Goal: Navigation & Orientation: Find specific page/section

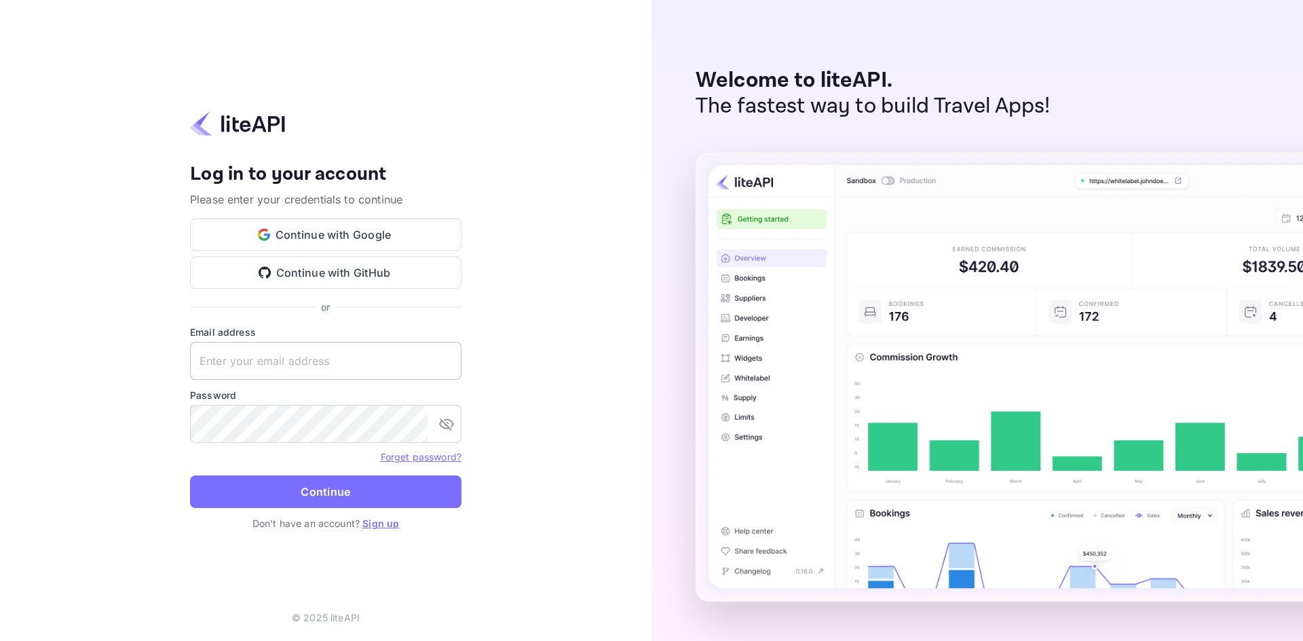
click at [302, 367] on input "text" at bounding box center [326, 361] width 272 height 38
type input "[PERSON_NAME][EMAIL_ADDRESS][DOMAIN_NAME]"
click at [190, 476] on button "Continue" at bounding box center [326, 492] width 272 height 33
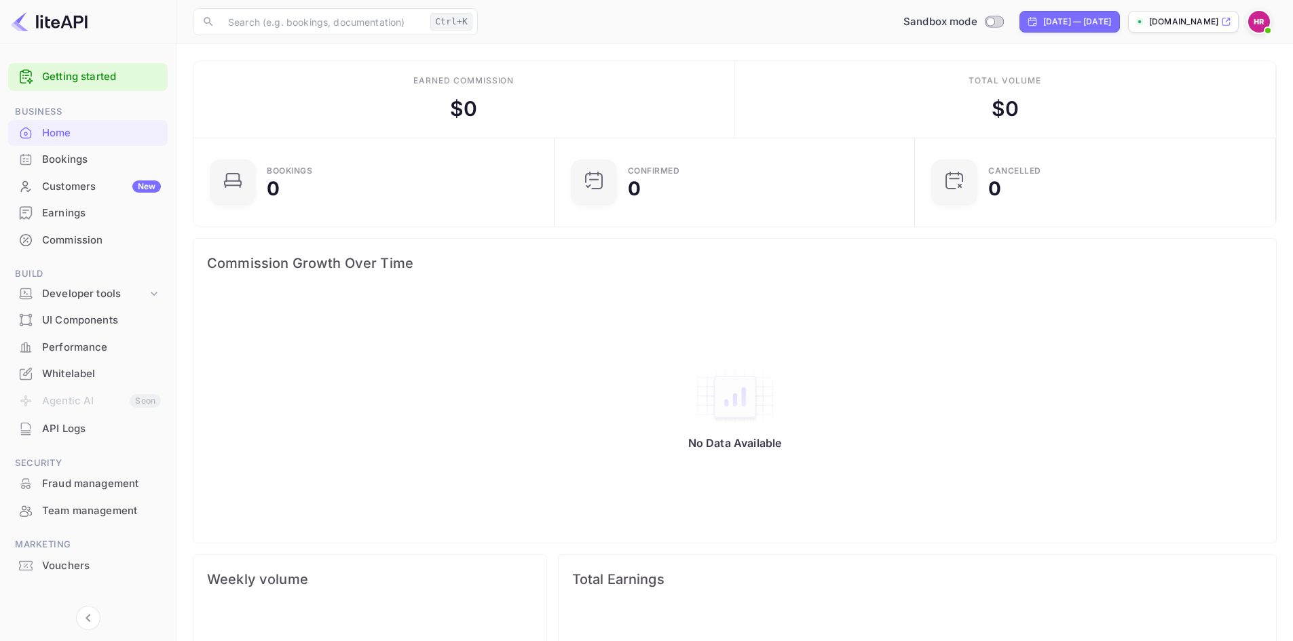
click at [67, 402] on li "Agentic AI Soon" at bounding box center [88, 402] width 160 height 29
click at [94, 324] on div "UI Components" at bounding box center [101, 321] width 119 height 16
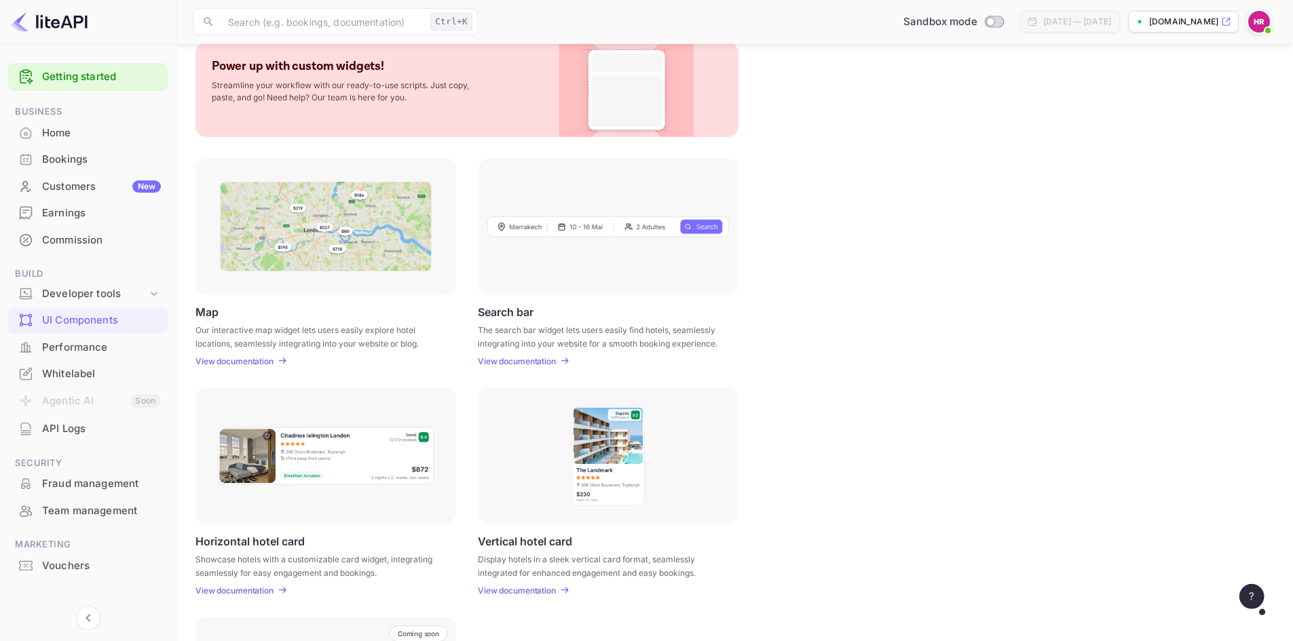
scroll to position [204, 0]
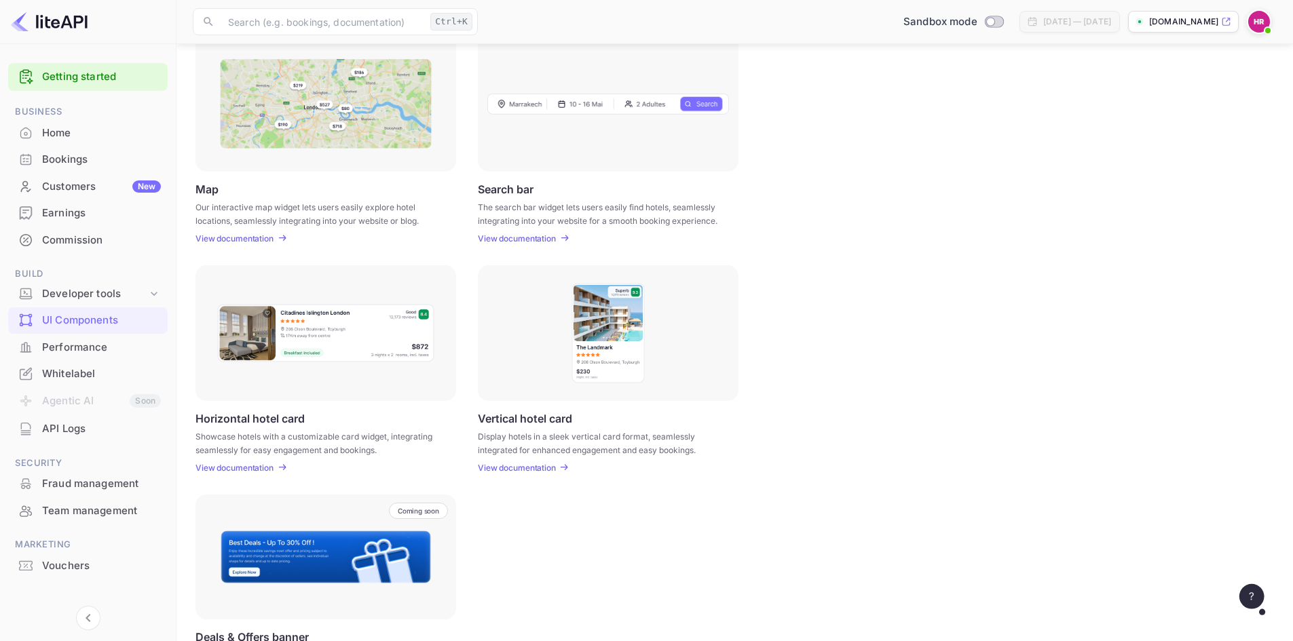
click at [544, 472] on p "View documentation" at bounding box center [517, 468] width 78 height 10
click at [83, 92] on ul "Getting started Business Home Bookings Customers New Earnings Commission Build …" at bounding box center [88, 347] width 160 height 578
click at [83, 77] on link "Getting started" at bounding box center [101, 77] width 119 height 16
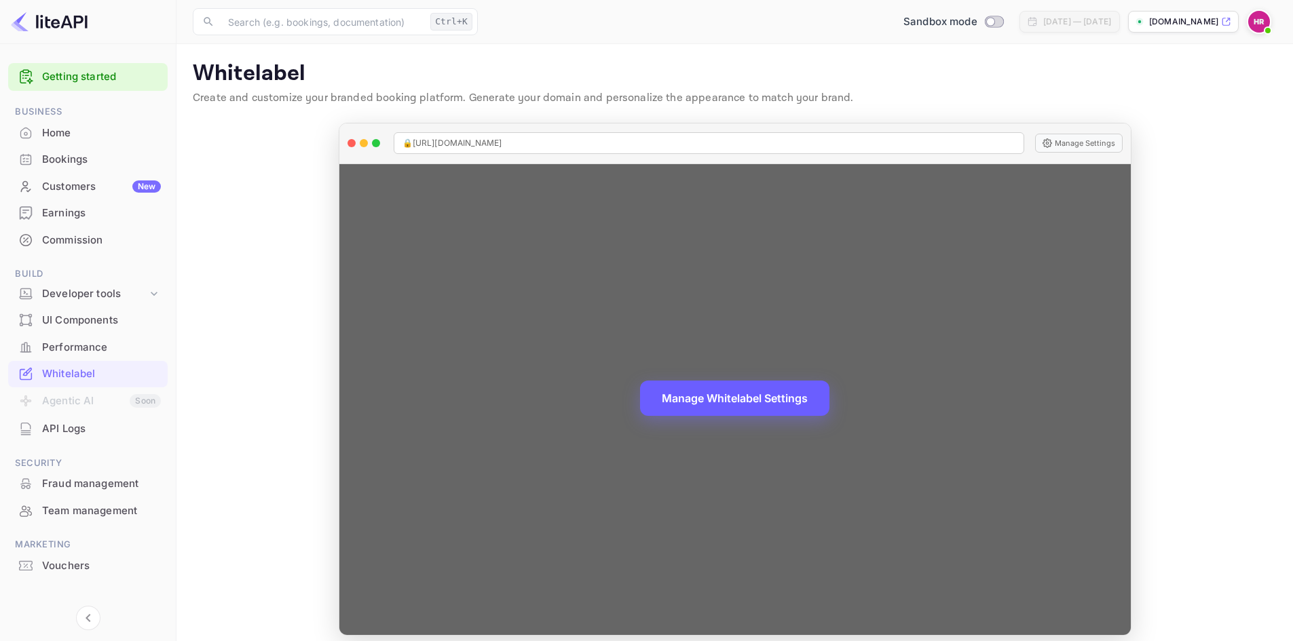
click at [751, 410] on button "Manage Whitelabel Settings" at bounding box center [734, 398] width 189 height 35
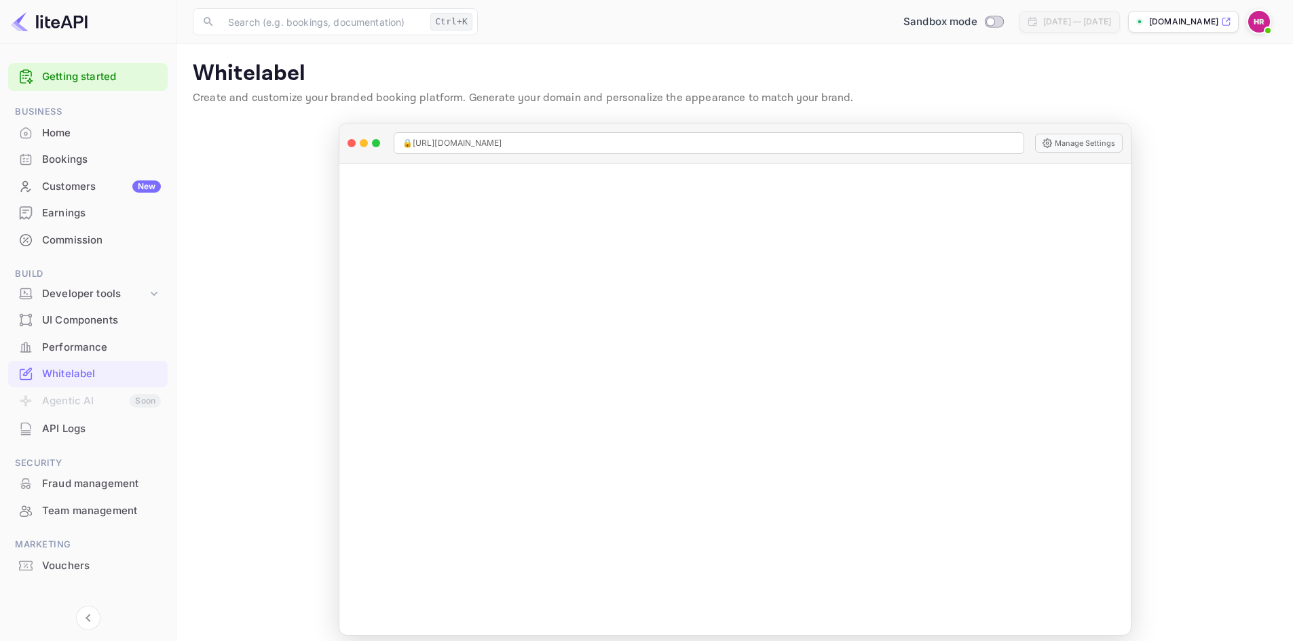
click at [1226, 28] on div "hotels.hostliday.es" at bounding box center [1183, 22] width 111 height 22
